Goal: Information Seeking & Learning: Understand process/instructions

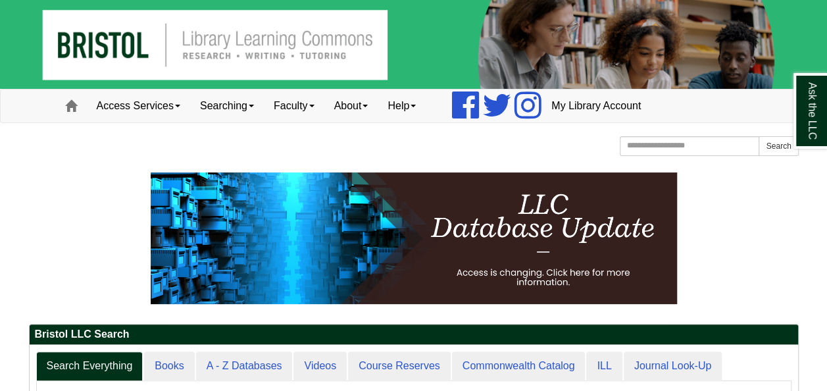
click at [709, 255] on p at bounding box center [414, 238] width 770 height 132
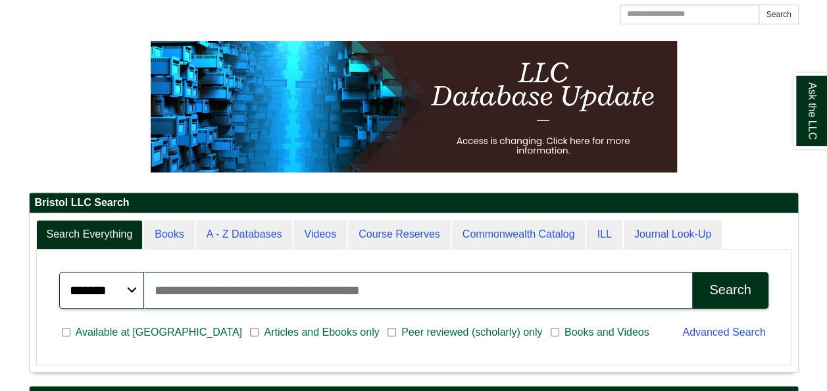
scroll to position [158, 769]
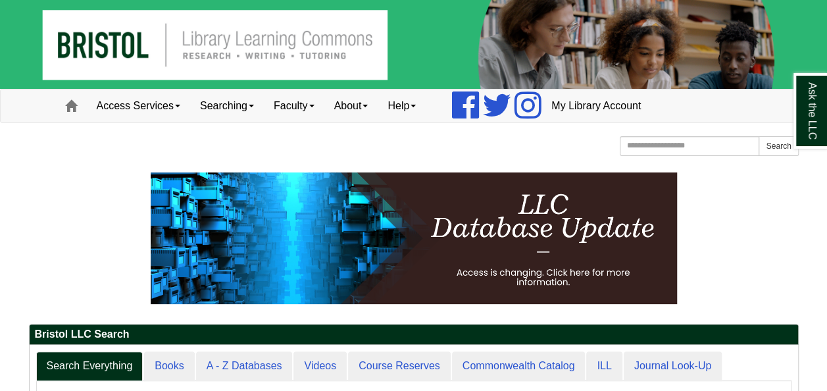
click at [712, 272] on p at bounding box center [414, 238] width 770 height 132
click at [126, 101] on link "Access Services" at bounding box center [138, 106] width 103 height 33
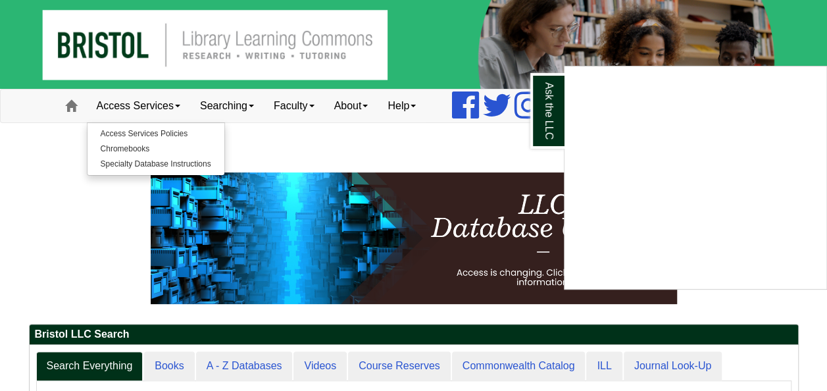
click at [126, 101] on div "Ask the LLC" at bounding box center [413, 195] width 827 height 391
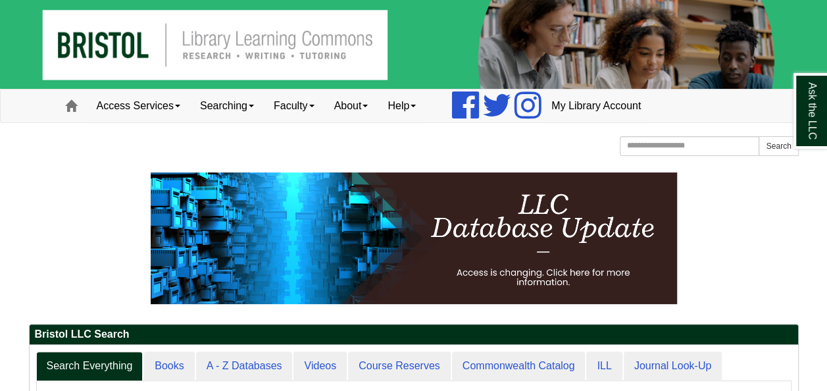
click at [46, 220] on p at bounding box center [414, 238] width 770 height 132
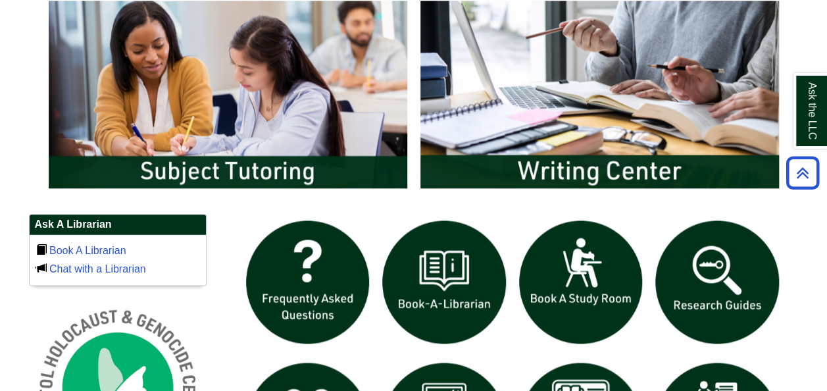
scroll to position [711, 0]
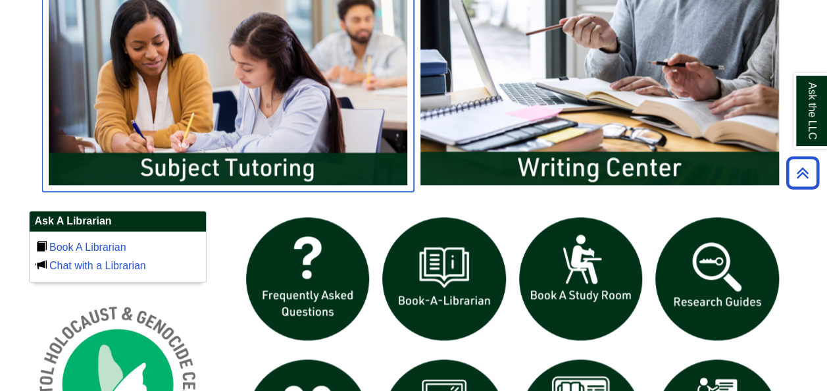
click at [178, 154] on img "slideshow" at bounding box center [228, 91] width 372 height 200
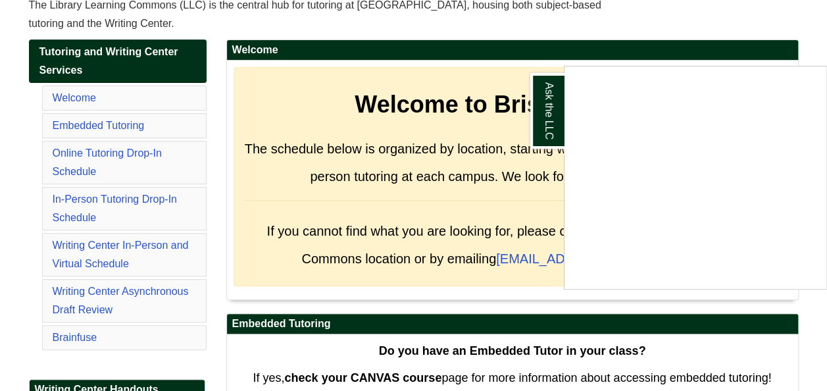
scroll to position [237, 0]
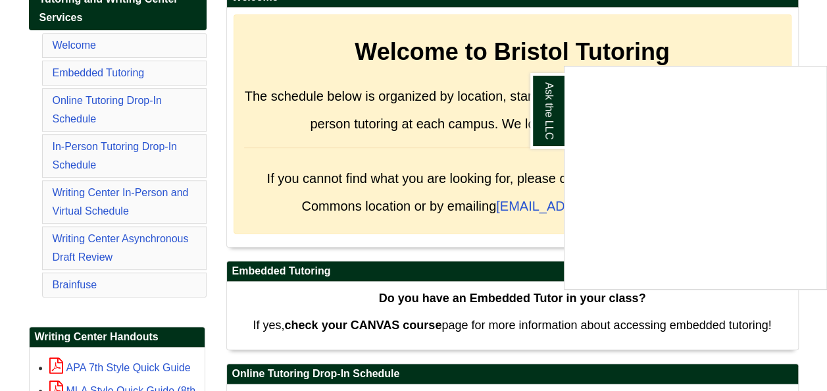
click at [67, 284] on div "Ask the LLC" at bounding box center [413, 195] width 827 height 391
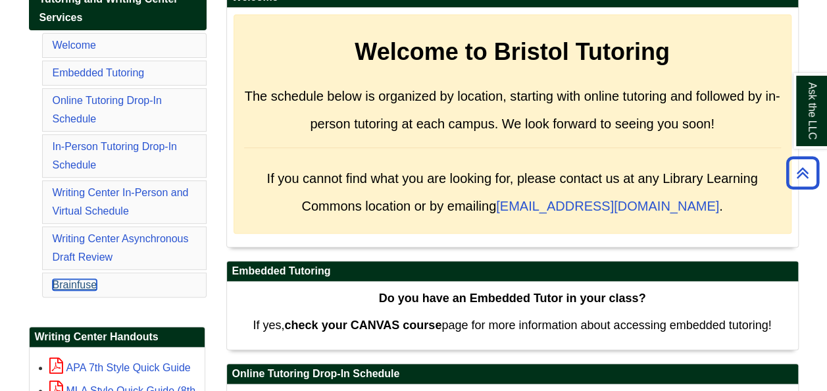
click at [67, 284] on link "Brainfuse" at bounding box center [75, 284] width 45 height 11
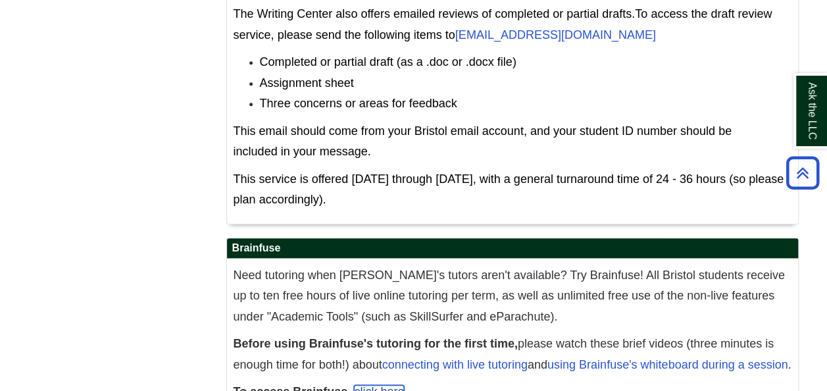
click at [398, 385] on link "click here" at bounding box center [379, 391] width 50 height 13
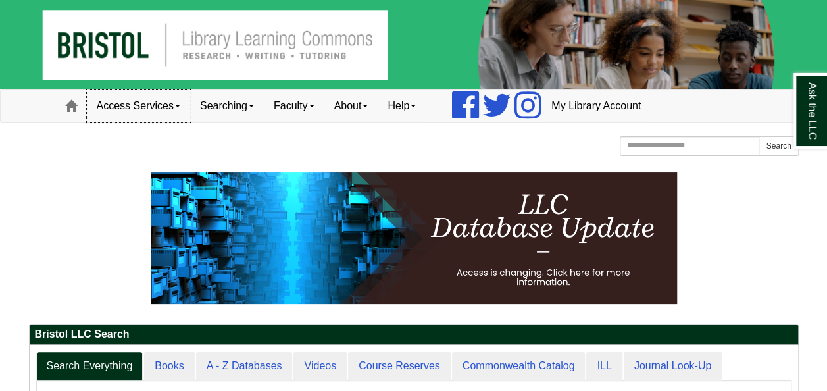
click at [178, 101] on link "Access Services" at bounding box center [138, 106] width 103 height 33
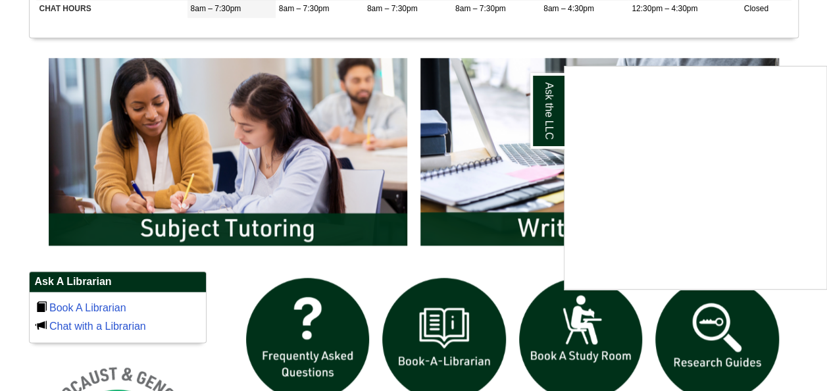
scroll to position [658, 0]
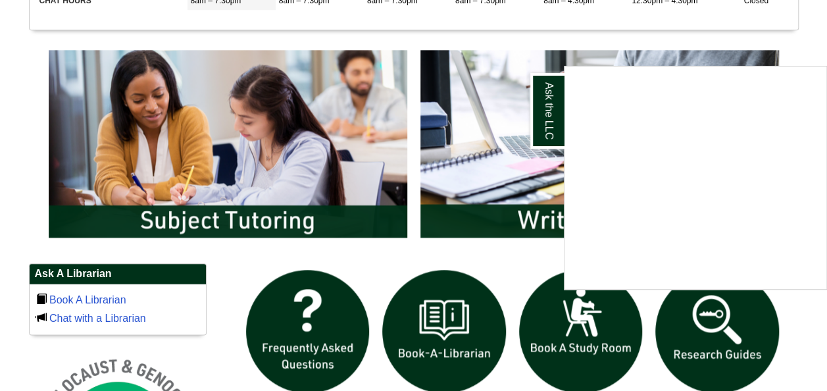
click at [413, 90] on div "Ask the LLC" at bounding box center [413, 195] width 827 height 391
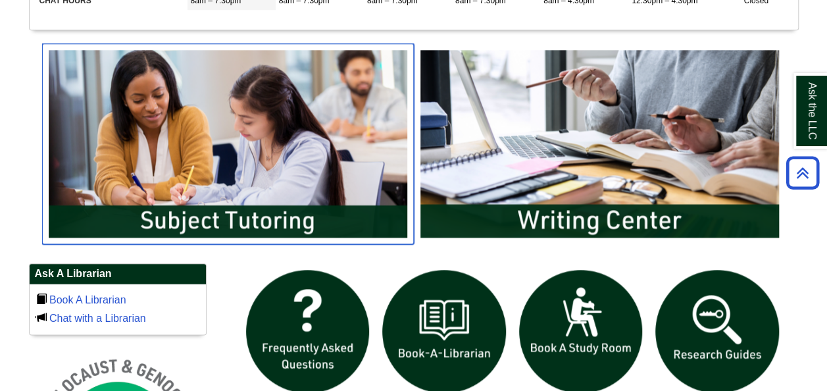
click at [286, 126] on img "slideshow" at bounding box center [228, 143] width 372 height 200
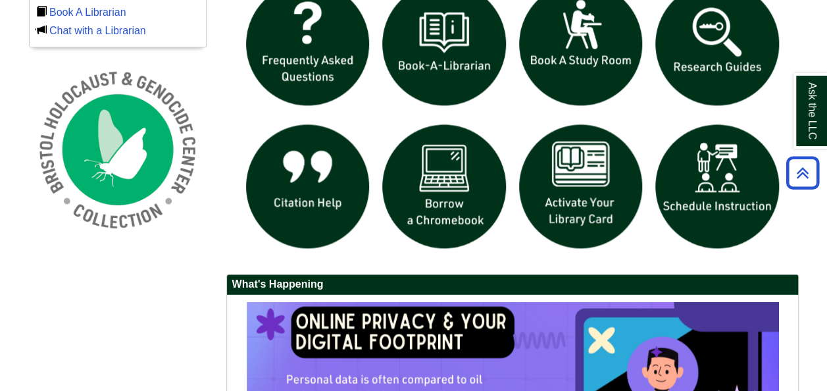
scroll to position [948, 0]
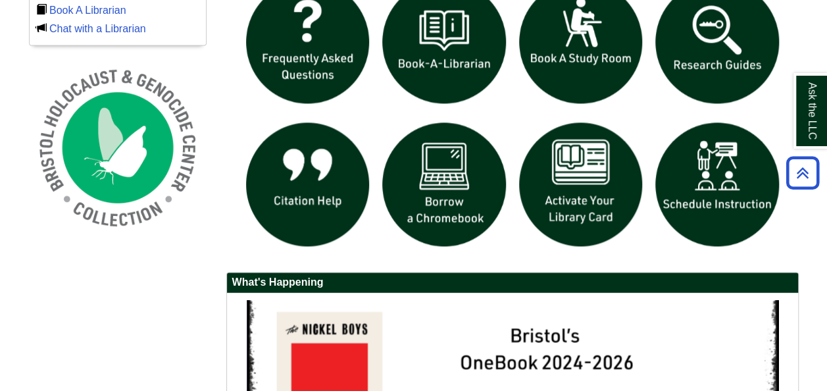
click at [190, 257] on div "Ask A Librarian Book A Librarian Chat with a Librarian" at bounding box center [414, 311] width 790 height 675
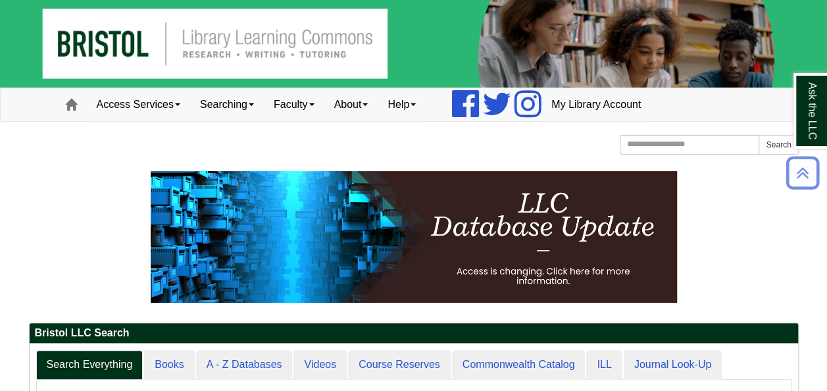
scroll to position [0, 0]
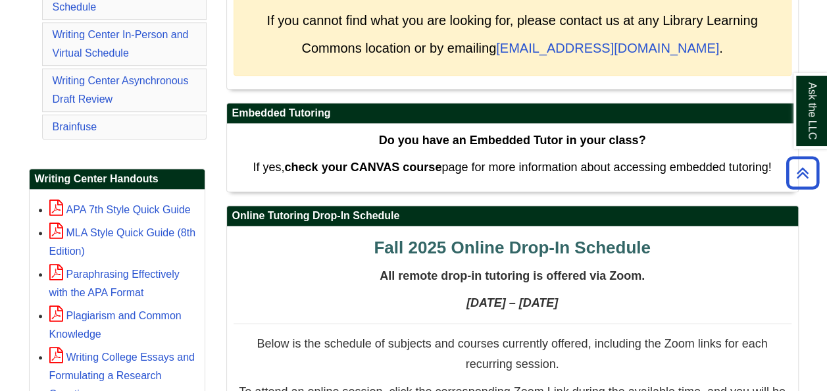
scroll to position [421, 0]
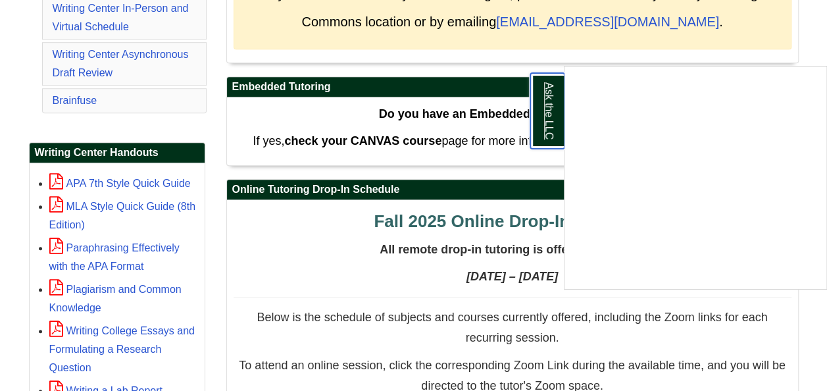
click at [545, 104] on link "Ask the LLC" at bounding box center [547, 111] width 34 height 76
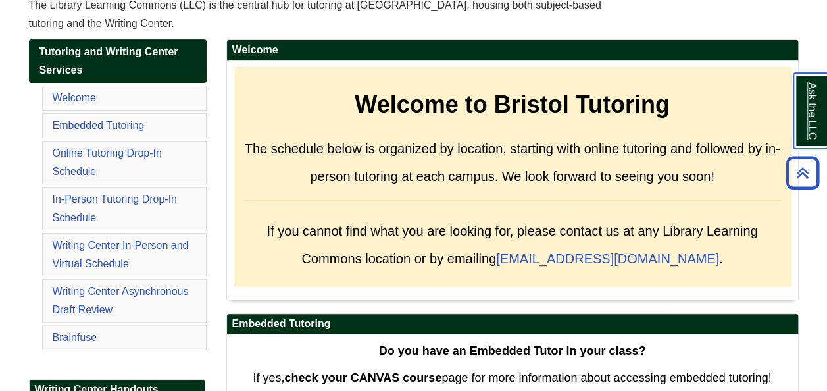
scroll to position [211, 0]
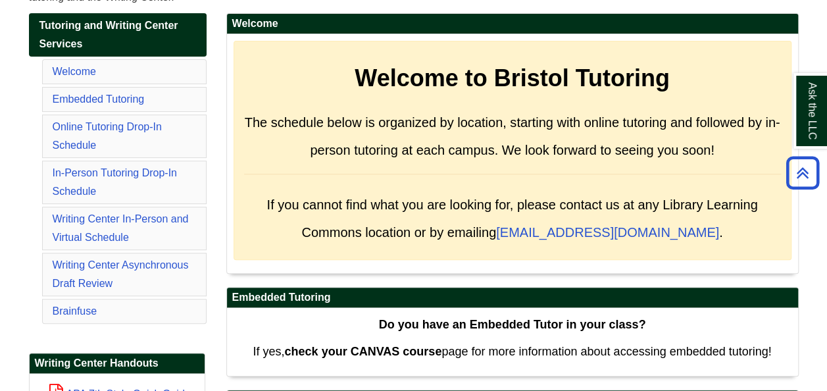
click at [120, 138] on li "Online Tutoring Drop-In Schedule" at bounding box center [124, 136] width 165 height 43
drag, startPoint x: 122, startPoint y: 132, endPoint x: 136, endPoint y: 121, distance: 16.9
click at [136, 121] on li "Online Tutoring Drop-In Schedule" at bounding box center [124, 136] width 165 height 43
drag, startPoint x: 136, startPoint y: 121, endPoint x: 80, endPoint y: 134, distance: 56.8
click at [80, 134] on li "Online Tutoring Drop-In Schedule" at bounding box center [124, 136] width 165 height 43
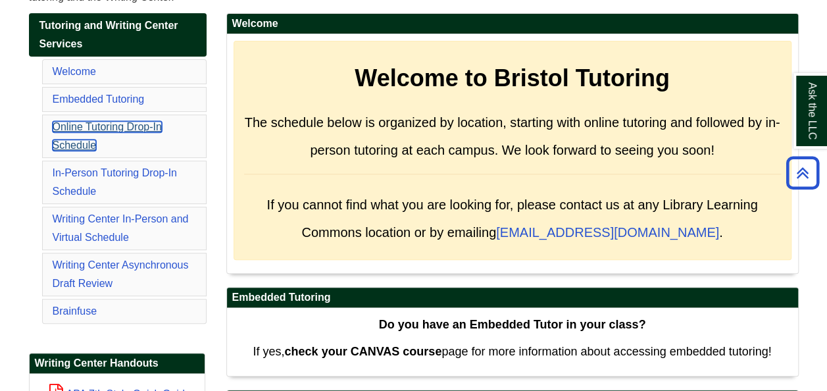
click at [80, 142] on link "Online Tutoring Drop-In Schedule" at bounding box center [107, 136] width 109 height 30
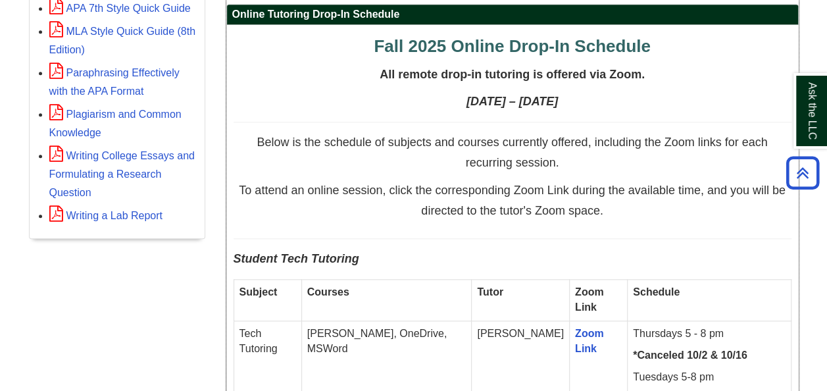
click at [301, 170] on p "Below is the schedule of subjects and courses currently offered, including the …" at bounding box center [513, 156] width 558 height 41
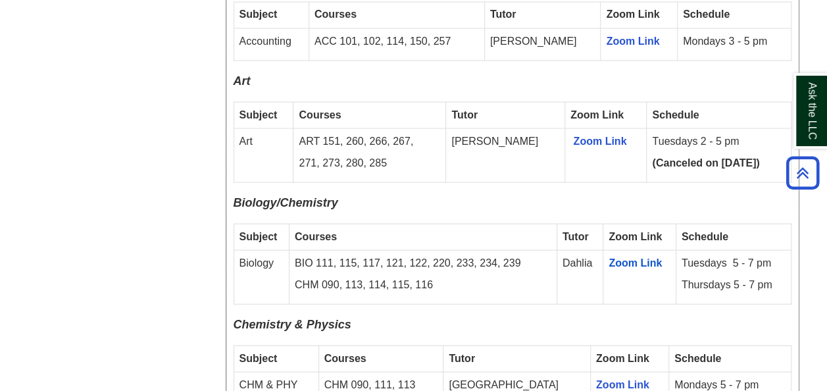
scroll to position [1175, 0]
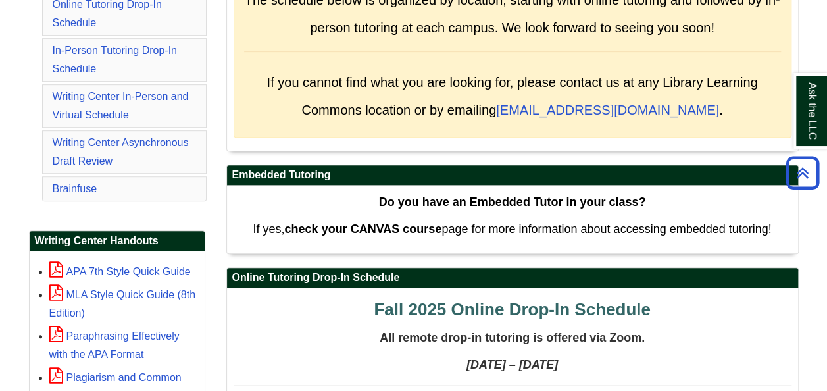
scroll to position [228, 0]
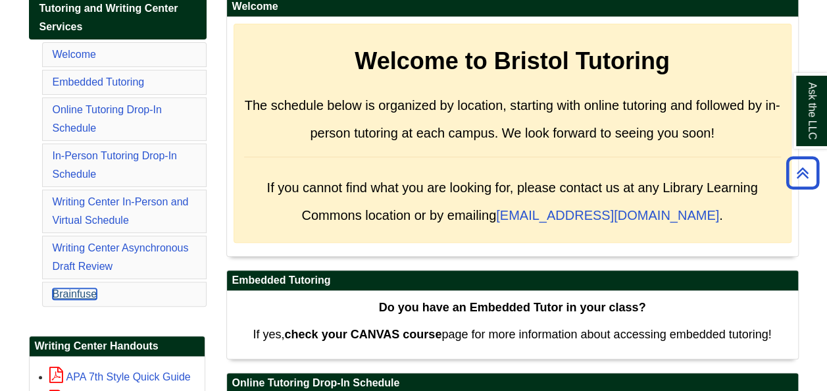
click at [71, 288] on link "Brainfuse" at bounding box center [75, 293] width 45 height 11
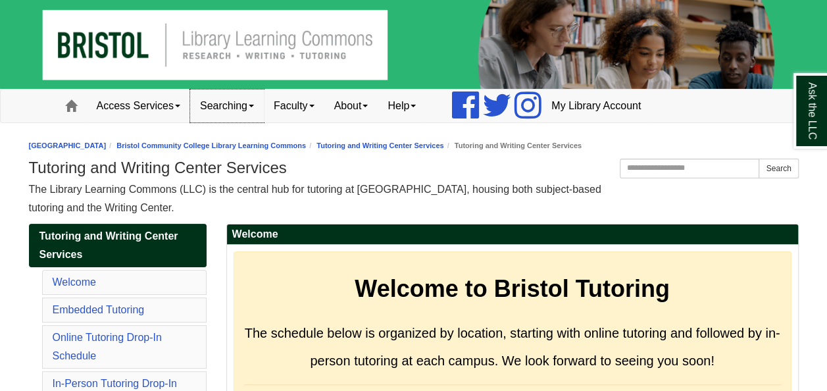
click at [247, 93] on link "Searching" at bounding box center [227, 106] width 74 height 33
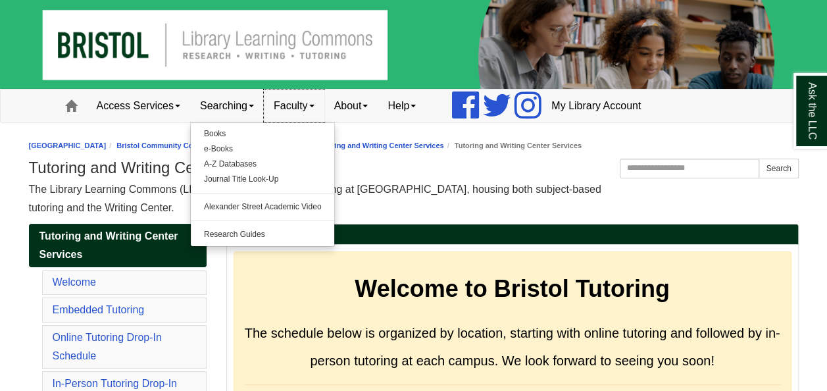
click at [297, 115] on link "Faculty" at bounding box center [294, 106] width 61 height 33
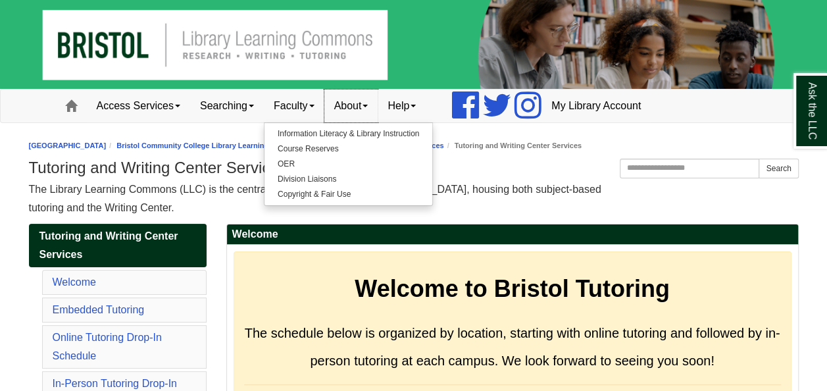
click at [363, 103] on link "About" at bounding box center [351, 106] width 54 height 33
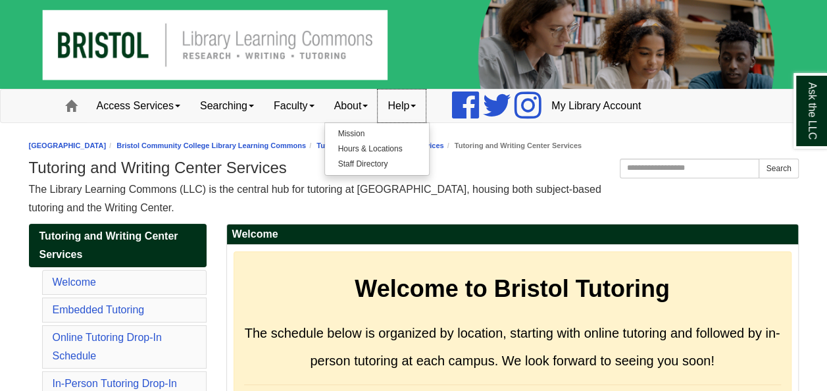
click at [426, 109] on link "Help" at bounding box center [402, 106] width 48 height 33
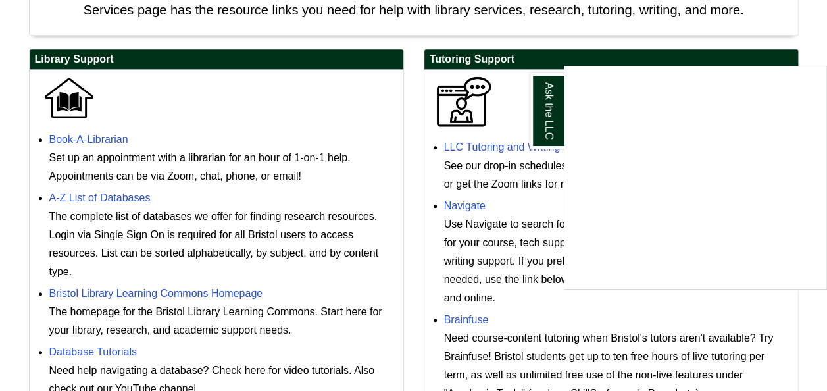
scroll to position [342, 0]
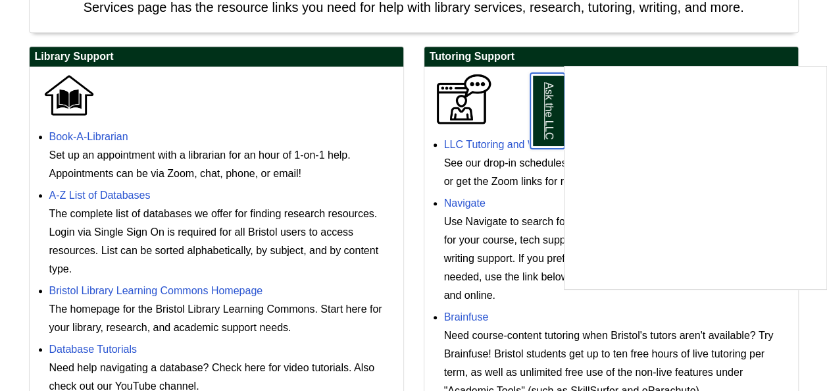
click at [555, 95] on link "Ask the LLC" at bounding box center [547, 111] width 34 height 76
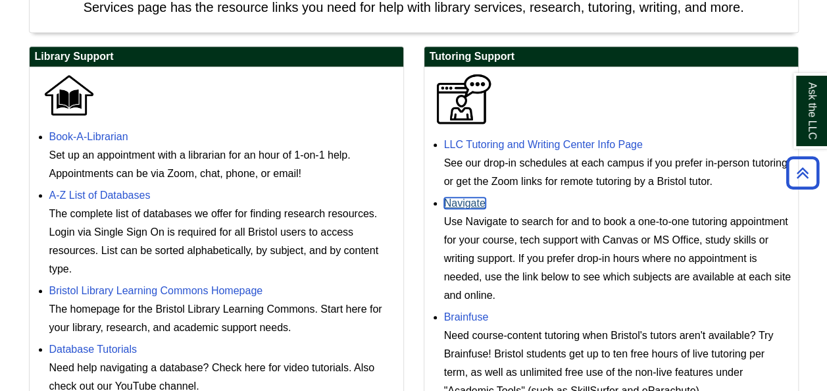
click at [471, 202] on link "Navigate" at bounding box center [464, 202] width 41 height 11
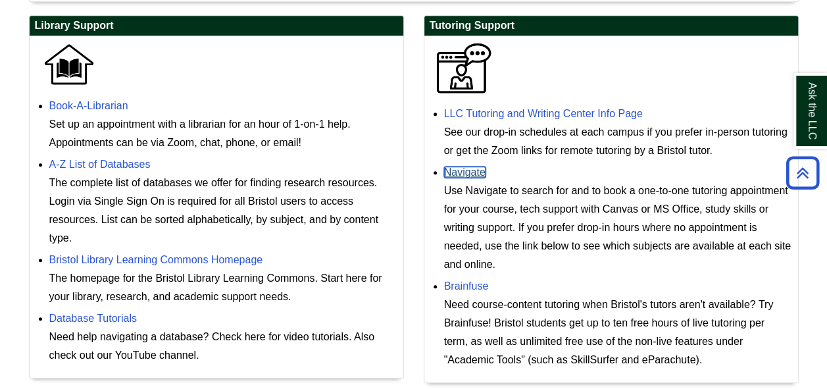
scroll to position [375, 0]
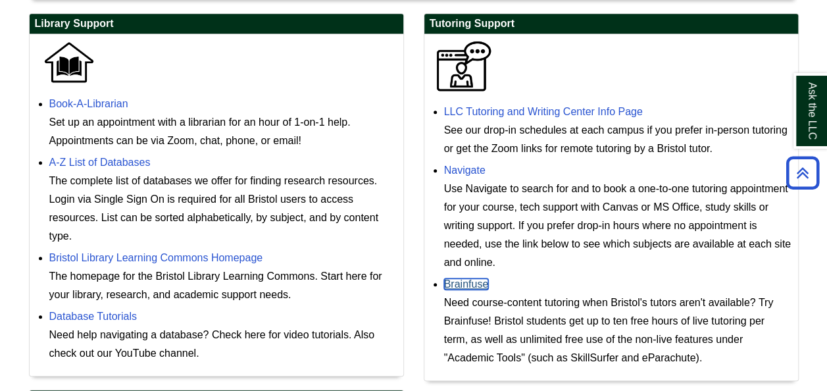
click at [473, 281] on link "Brainfuse" at bounding box center [466, 283] width 45 height 11
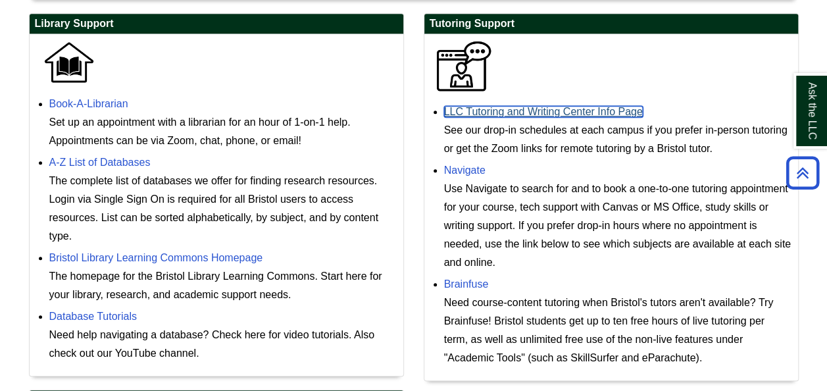
click at [625, 108] on link "LLC Tutoring and Writing Center Info Page" at bounding box center [543, 111] width 199 height 11
click at [544, 108] on link "LLC Tutoring and Writing Center Info Page" at bounding box center [543, 111] width 199 height 11
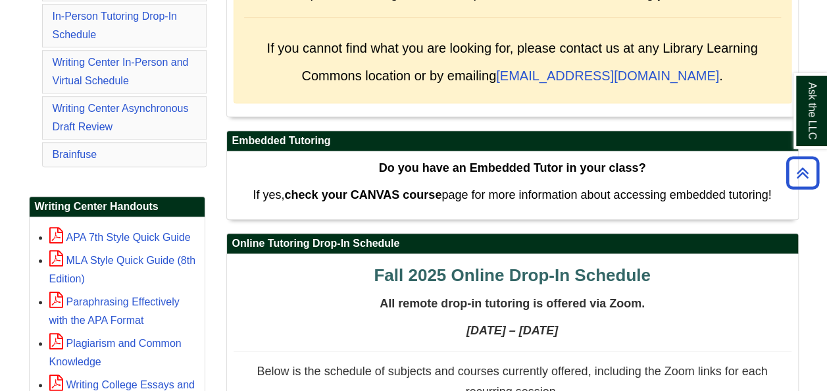
scroll to position [369, 0]
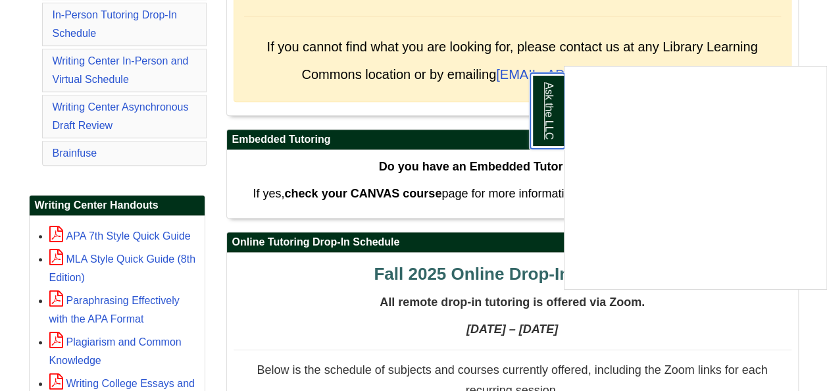
click at [554, 111] on link "Ask the LLC" at bounding box center [547, 111] width 34 height 76
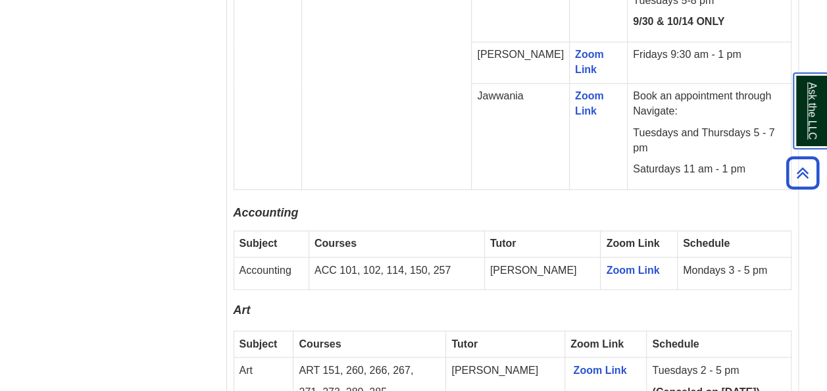
scroll to position [974, 0]
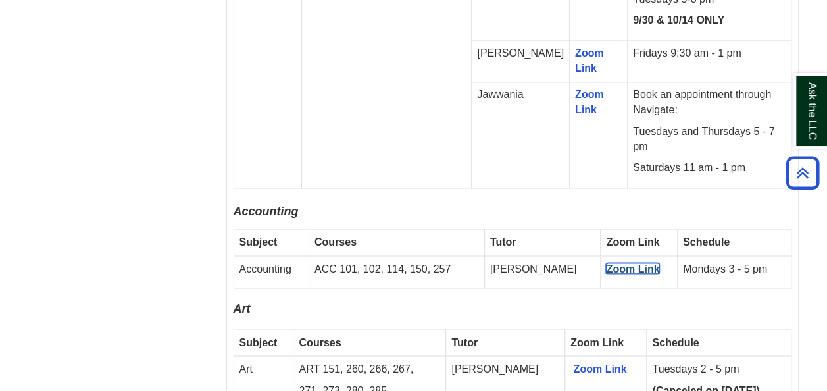
click at [626, 263] on link "Zoom Link" at bounding box center [632, 268] width 53 height 11
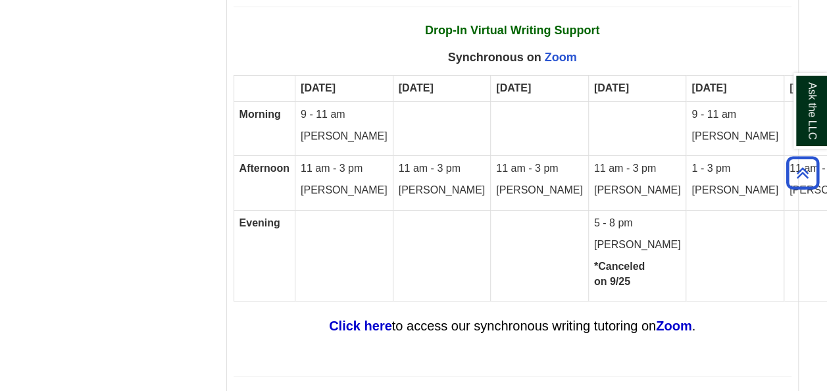
scroll to position [7251, 0]
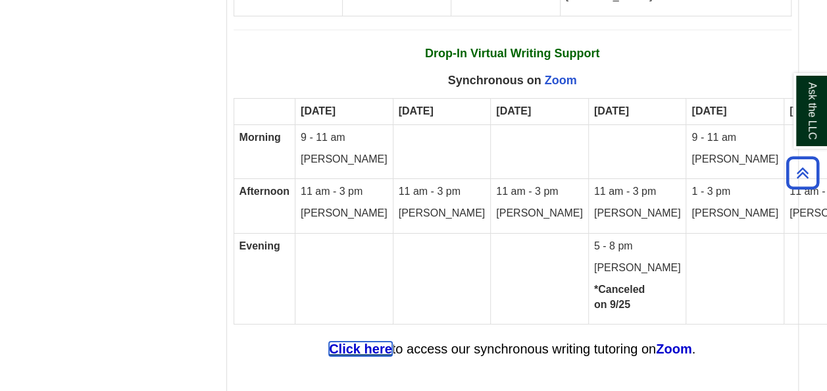
click at [379, 342] on strong "Click here" at bounding box center [360, 349] width 63 height 14
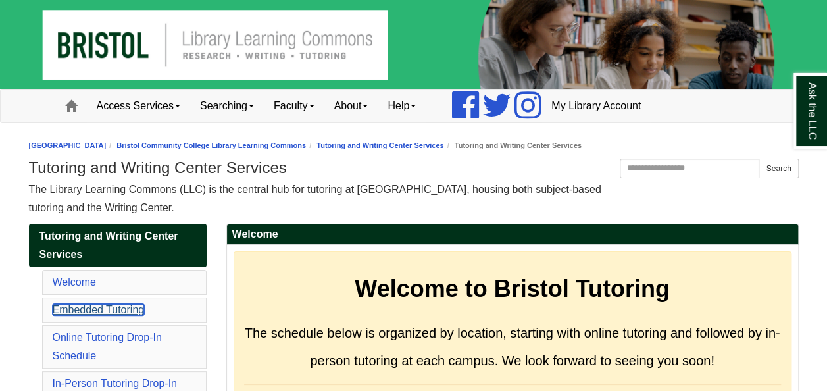
click at [138, 309] on link "Embedded Tutoring" at bounding box center [99, 309] width 92 height 11
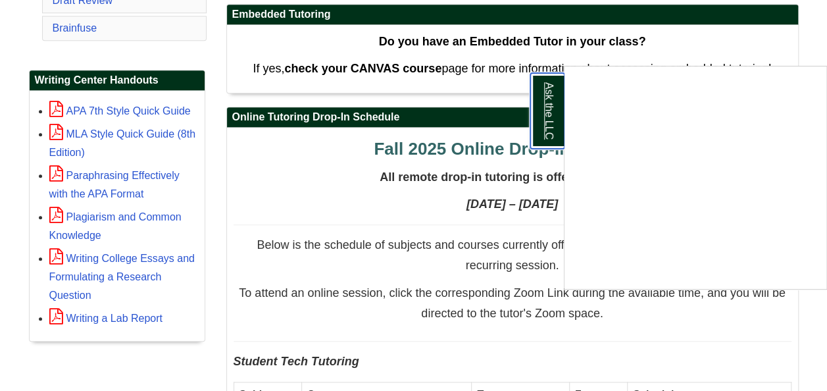
click at [540, 104] on link "Ask the LLC" at bounding box center [547, 111] width 34 height 76
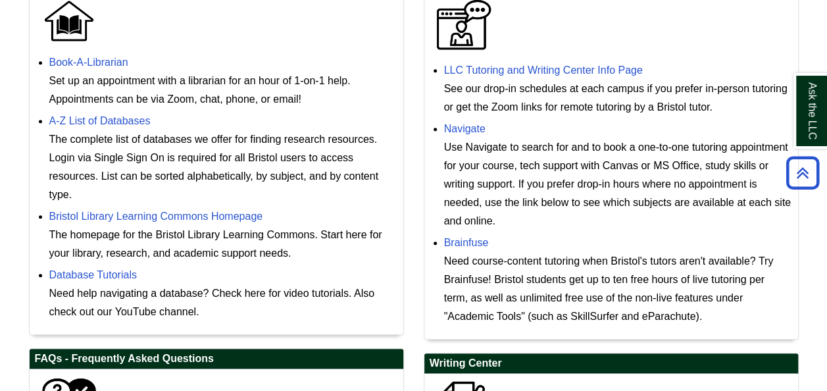
scroll to position [448, 0]
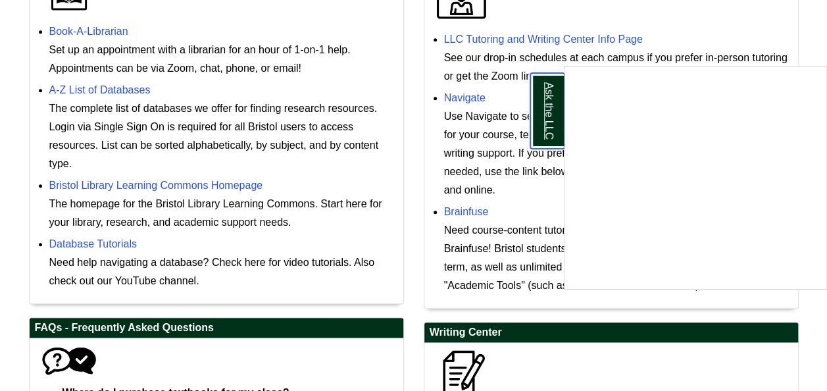
click at [546, 95] on link "Ask the LLC" at bounding box center [547, 111] width 34 height 76
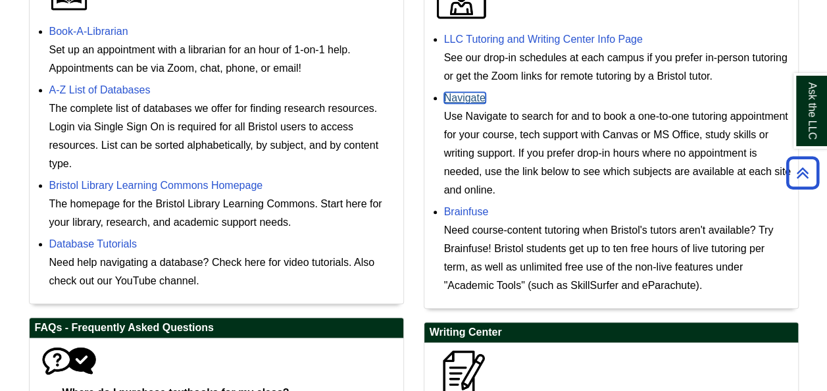
click at [480, 101] on link "Navigate" at bounding box center [464, 97] width 41 height 11
